Goal: Task Accomplishment & Management: Complete application form

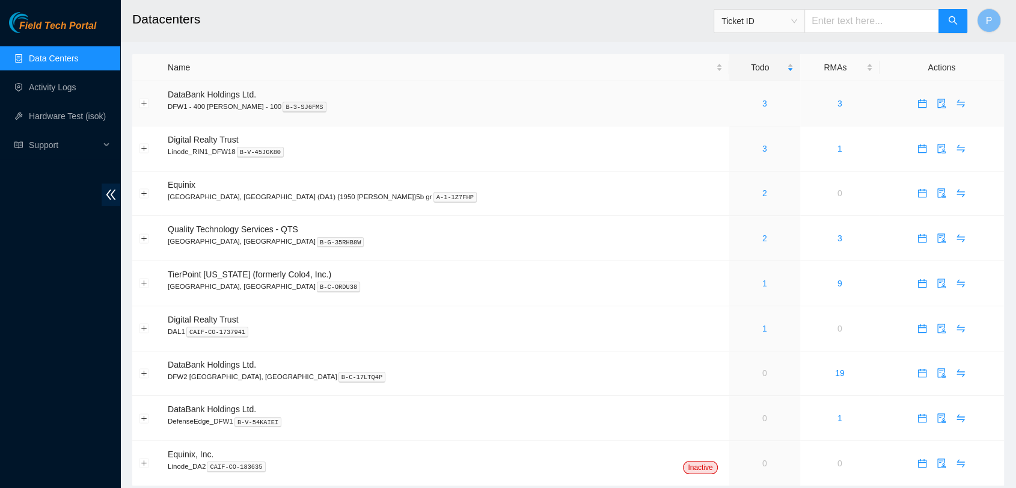
click at [736, 97] on div "3" at bounding box center [765, 103] width 58 height 13
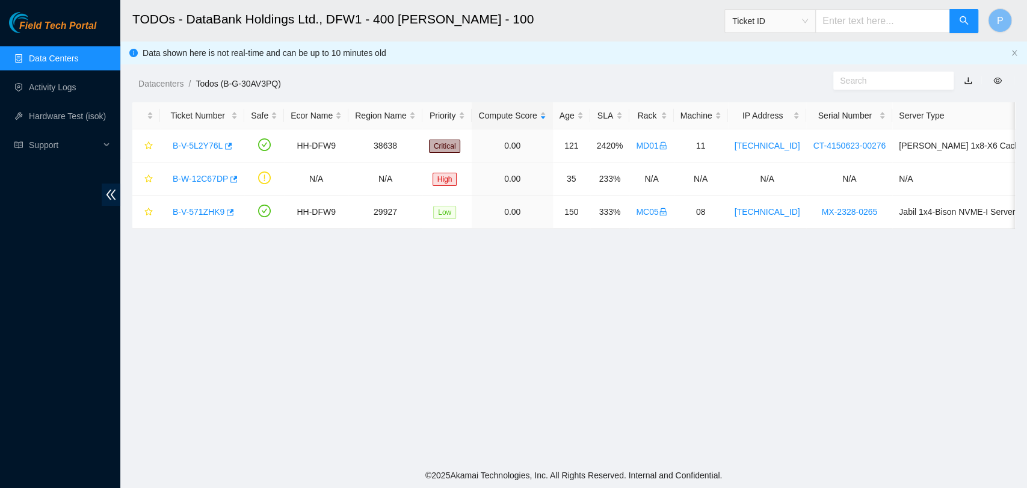
click at [78, 54] on link "Data Centers" at bounding box center [53, 59] width 49 height 10
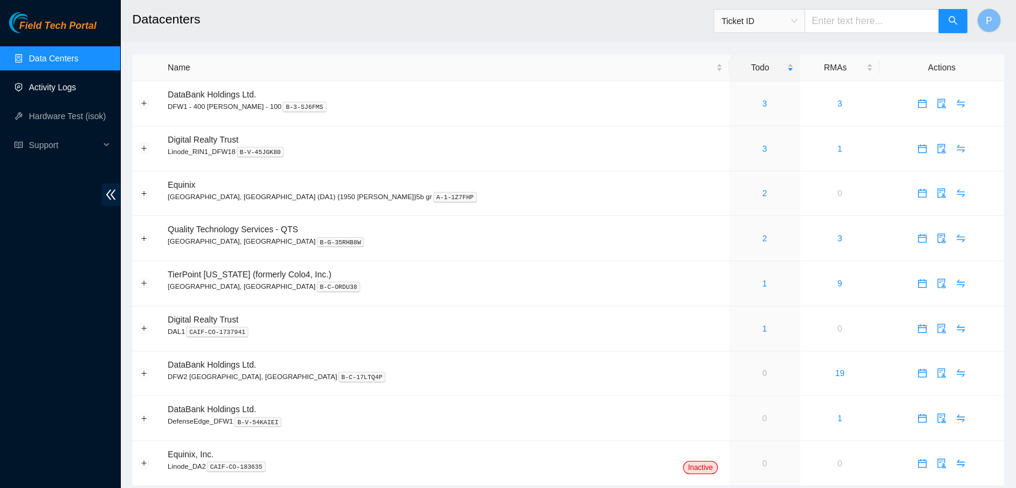
click at [76, 87] on link "Activity Logs" at bounding box center [53, 87] width 48 height 10
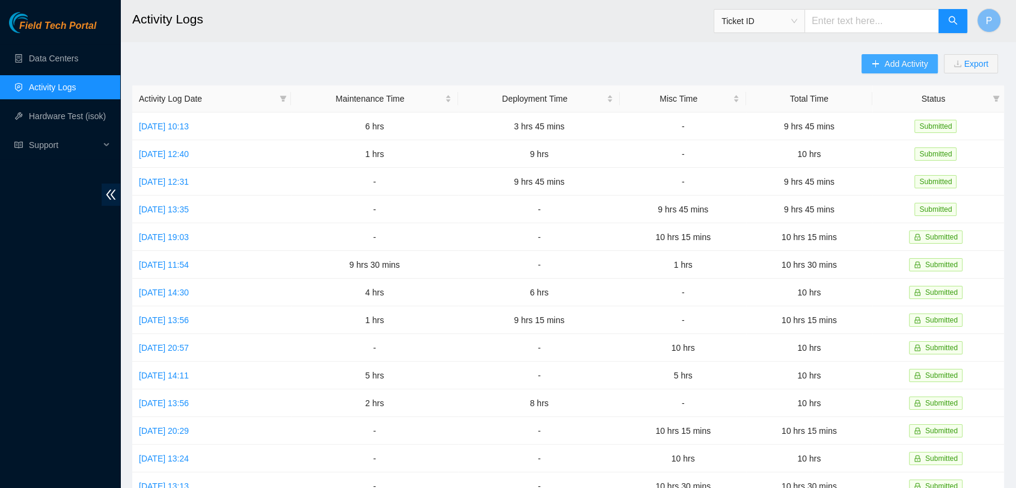
click at [915, 64] on span "Add Activity" at bounding box center [906, 63] width 43 height 13
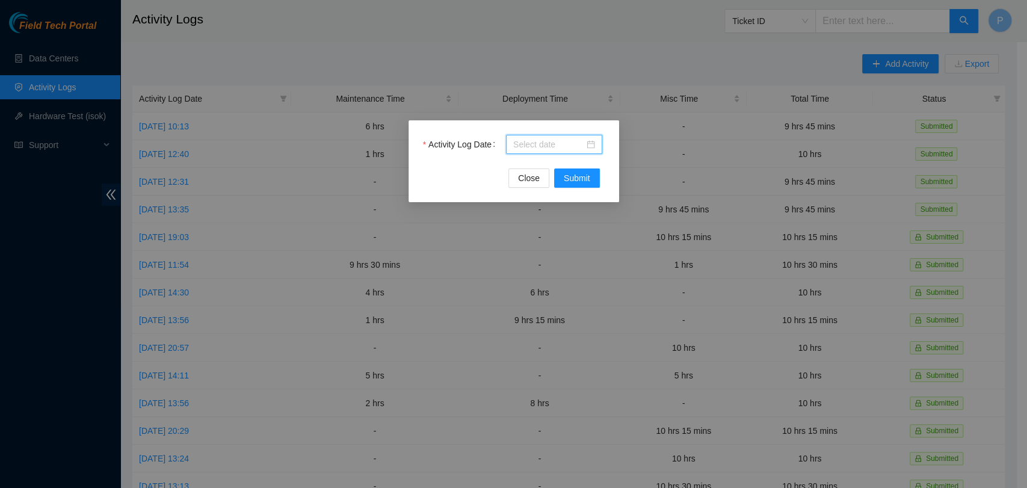
click at [554, 146] on input "Activity Log Date" at bounding box center [548, 144] width 71 height 13
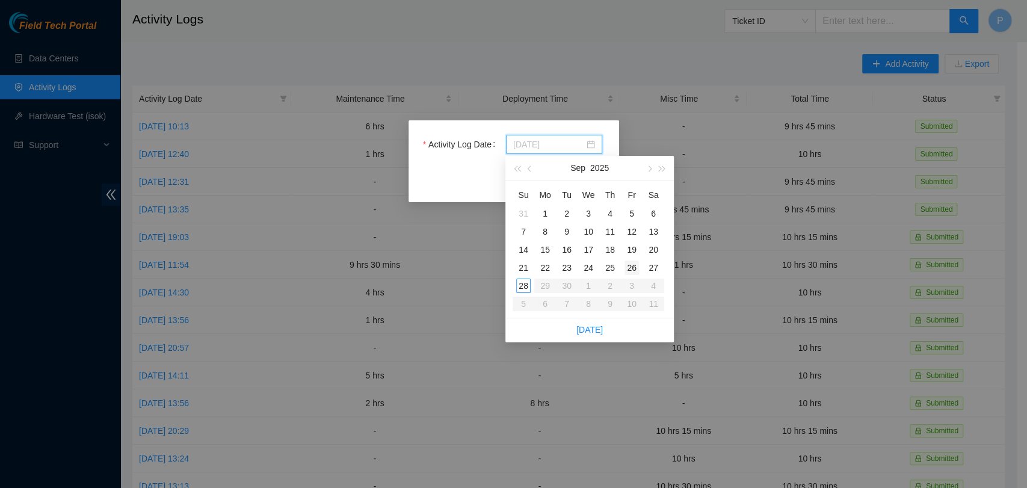
type input "[DATE]"
click at [627, 272] on div "26" at bounding box center [631, 267] width 14 height 14
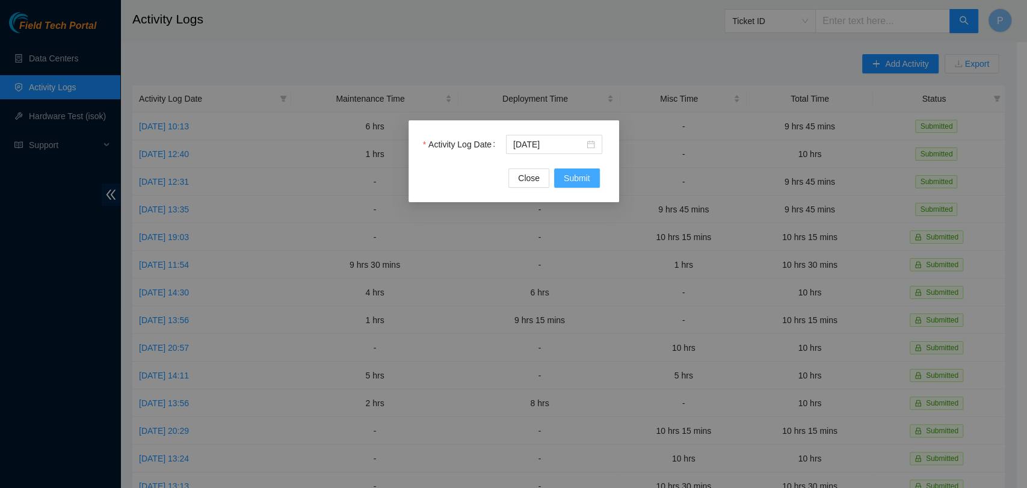
click at [583, 172] on span "Submit" at bounding box center [576, 177] width 26 height 13
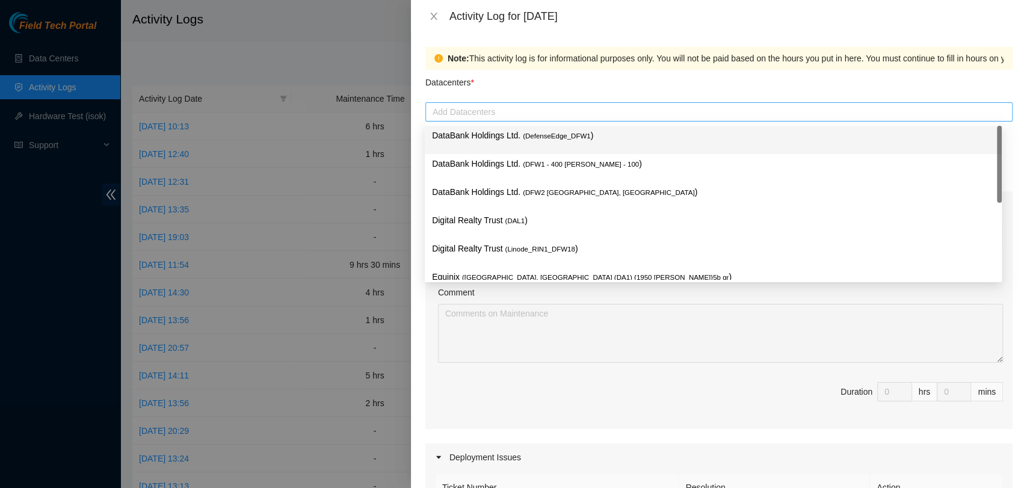
click at [530, 120] on div "Add Datacenters" at bounding box center [718, 111] width 587 height 19
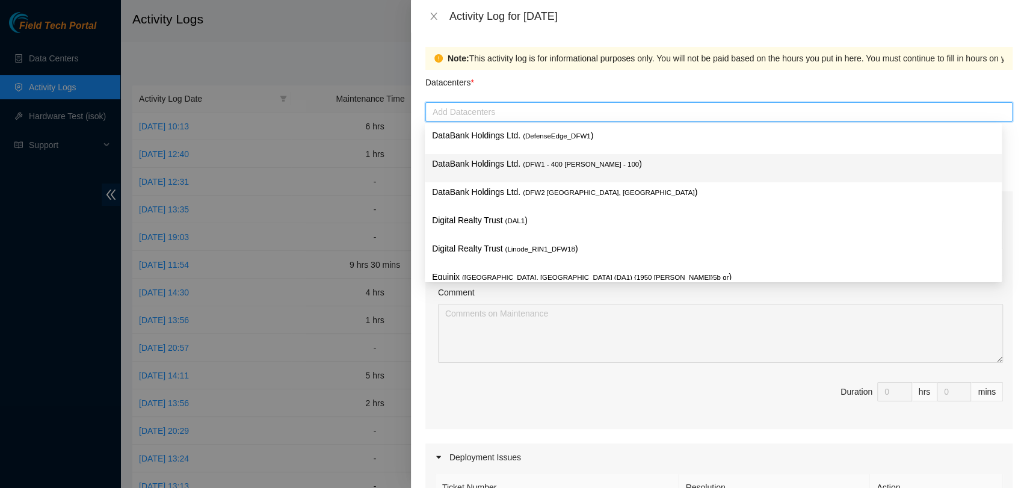
click at [535, 161] on span "( DFW1 - 400 [PERSON_NAME] - 100" at bounding box center [581, 164] width 116 height 7
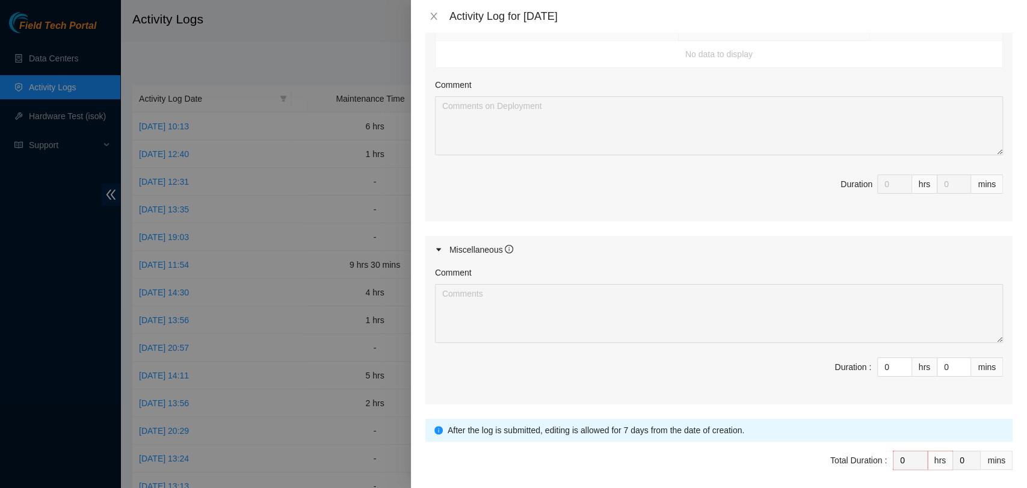
scroll to position [473, 0]
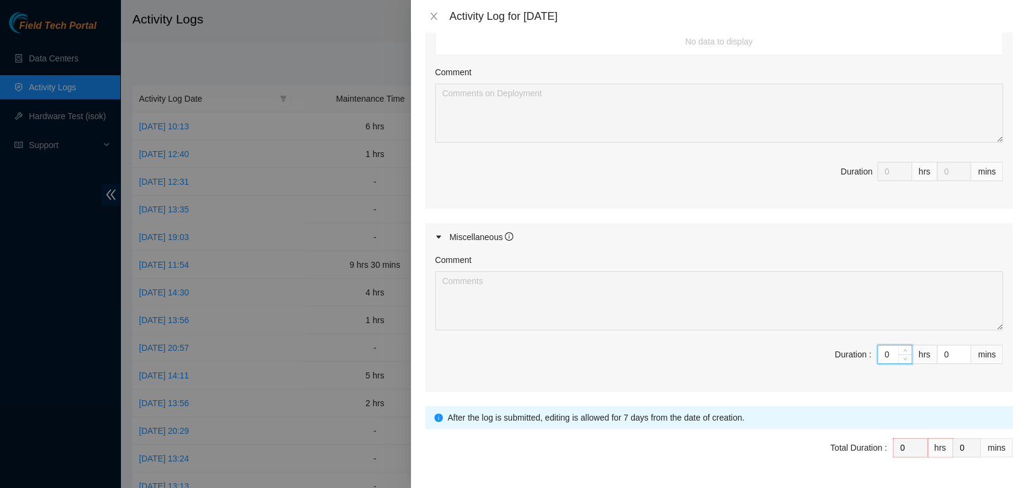
click at [883, 352] on input "0" at bounding box center [894, 354] width 34 height 18
type input "8"
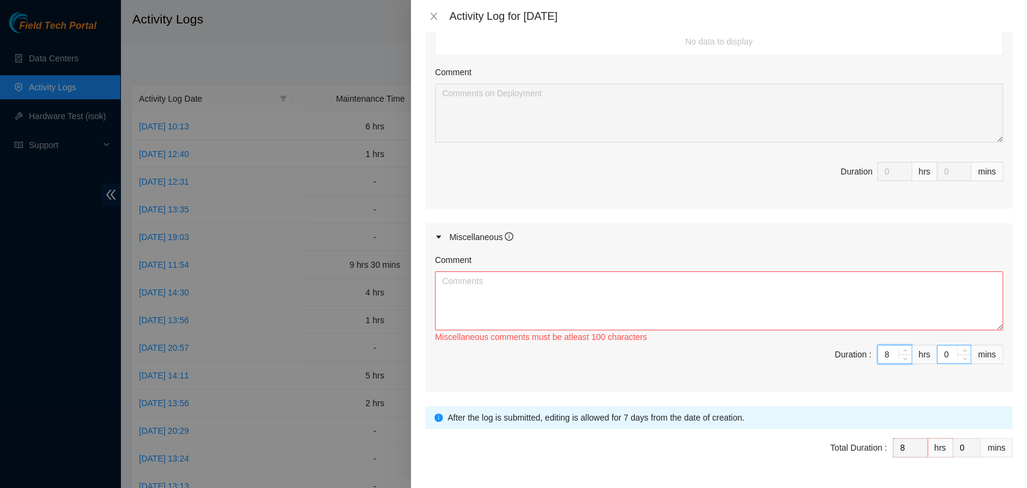
type input "8"
click at [937, 348] on input "0" at bounding box center [953, 354] width 33 height 18
type input "45"
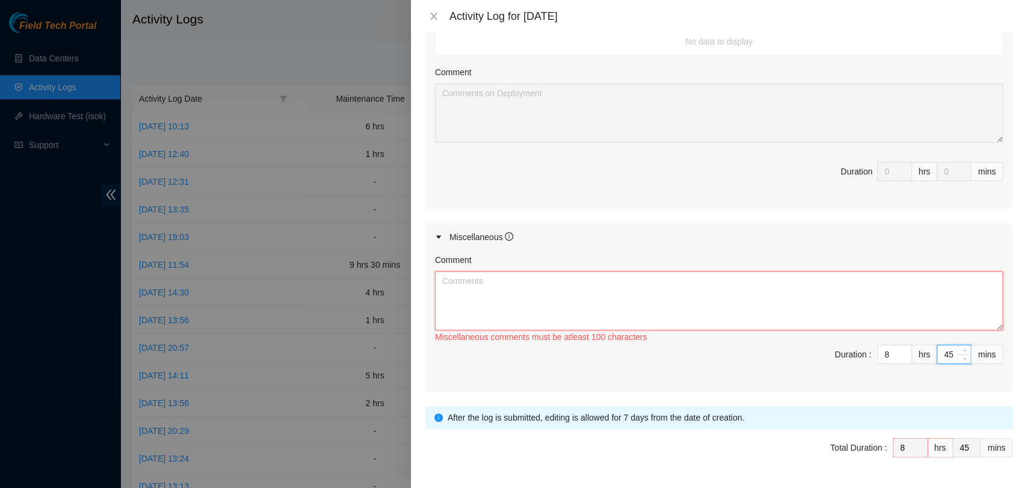
click at [926, 307] on textarea "Comment" at bounding box center [719, 300] width 568 height 59
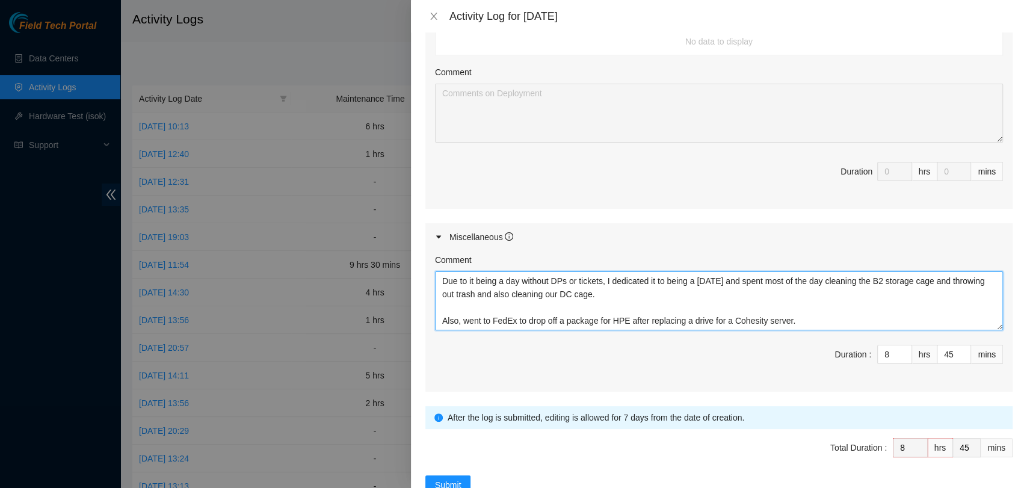
click at [794, 316] on textarea "Due to it being a day without DPs or tickets, I dedicated it to being a [DATE] …" at bounding box center [719, 300] width 568 height 59
drag, startPoint x: 794, startPoint y: 316, endPoint x: 438, endPoint y: 274, distance: 359.1
click at [438, 274] on textarea "Due to it being a day without DPs or tickets, I dedicated it to being a [DATE] …" at bounding box center [719, 300] width 568 height 59
paste textarea "edicated the day to cleanup activities due to no DPs or tickets. Spent the majo…"
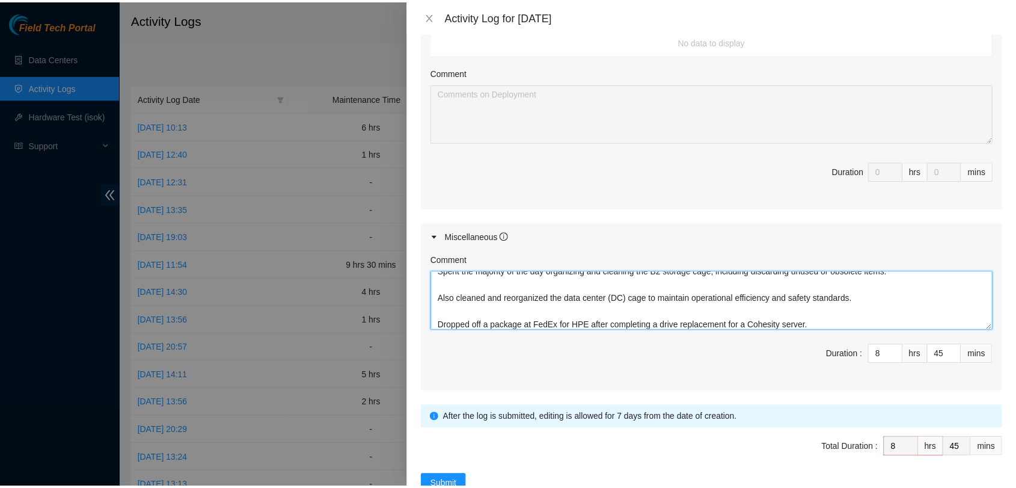
scroll to position [507, 0]
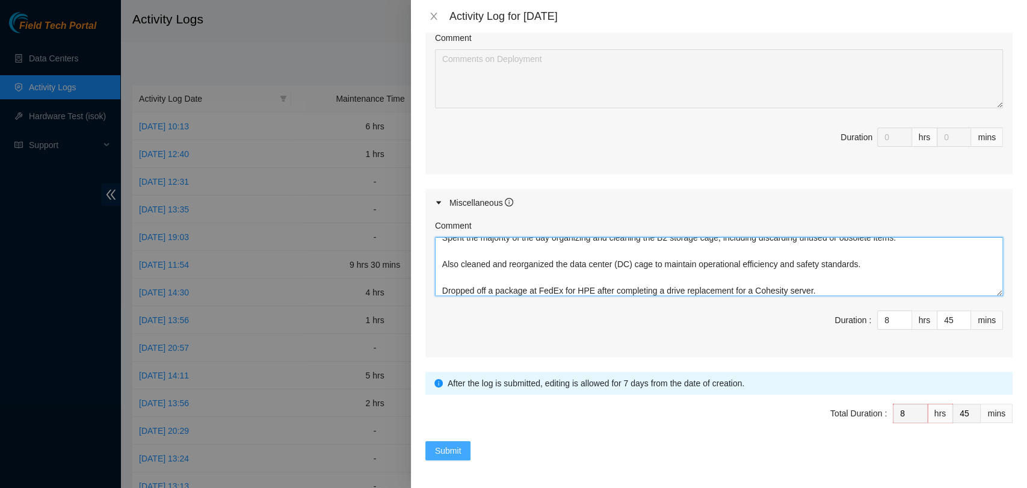
type textarea "Dedicated the day to cleanup activities due to no DPs or tickets. Spent the maj…"
click at [449, 444] on span "Submit" at bounding box center [448, 450] width 26 height 13
